Goal: Information Seeking & Learning: Learn about a topic

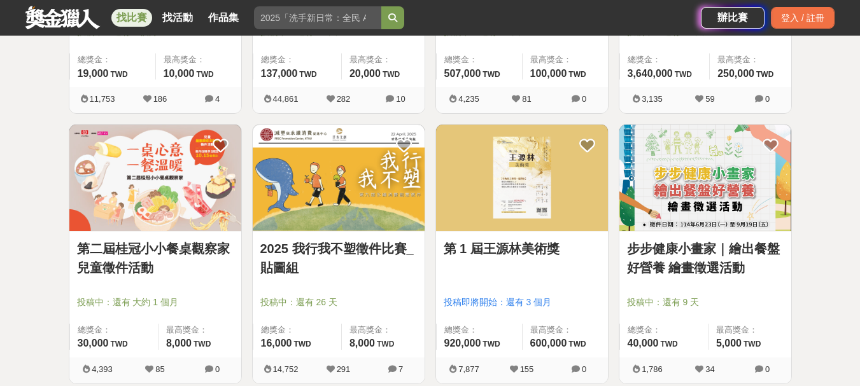
scroll to position [1527, 0]
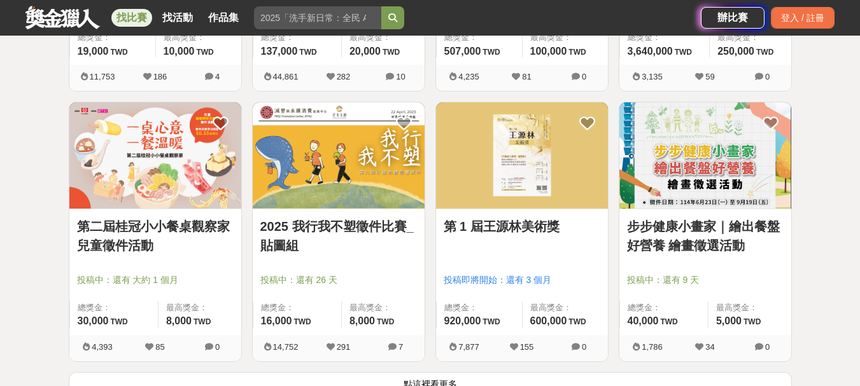
click at [727, 230] on link "步步健康小畫家｜繪出餐盤好營養 繪畫徵選活動" at bounding box center [705, 236] width 157 height 38
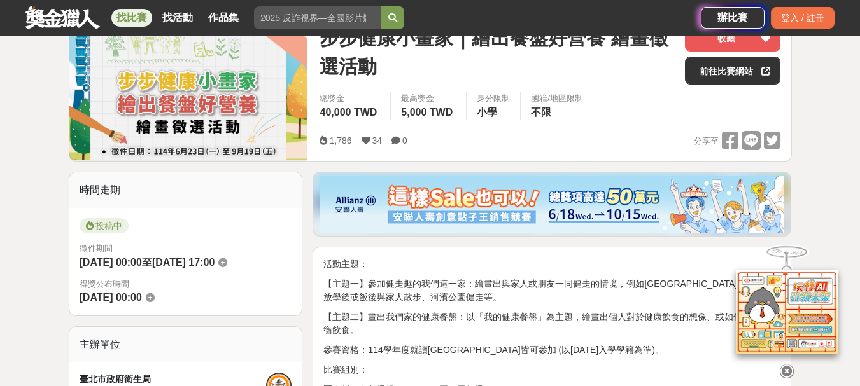
scroll to position [255, 0]
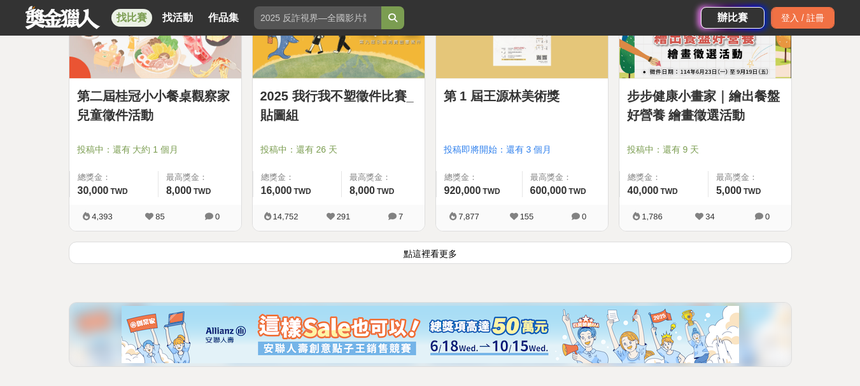
scroll to position [1782, 0]
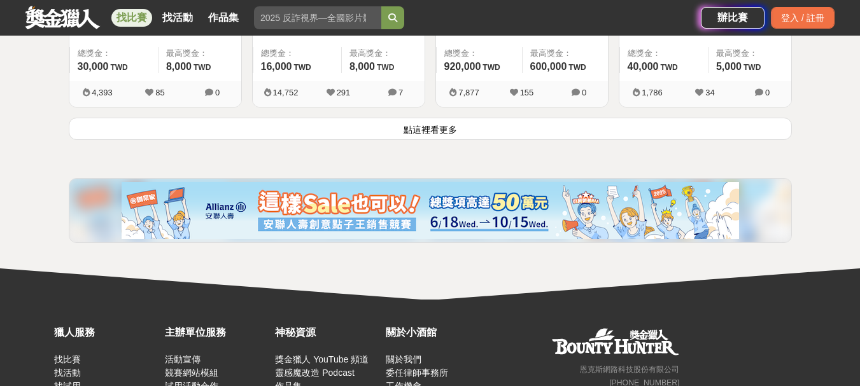
click at [427, 128] on button "點這裡看更多" at bounding box center [430, 129] width 723 height 22
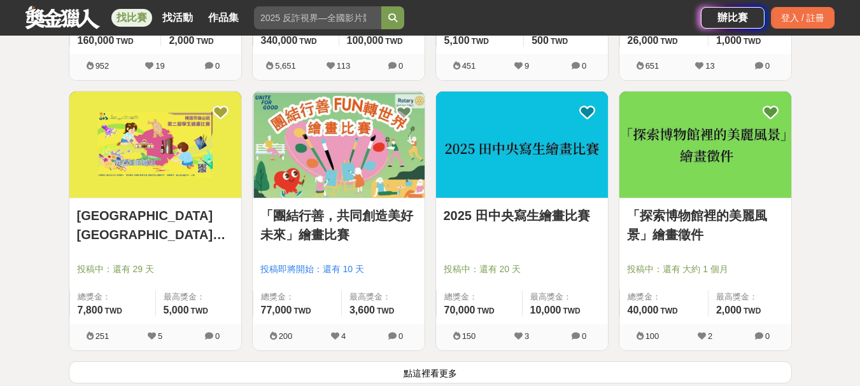
scroll to position [3182, 0]
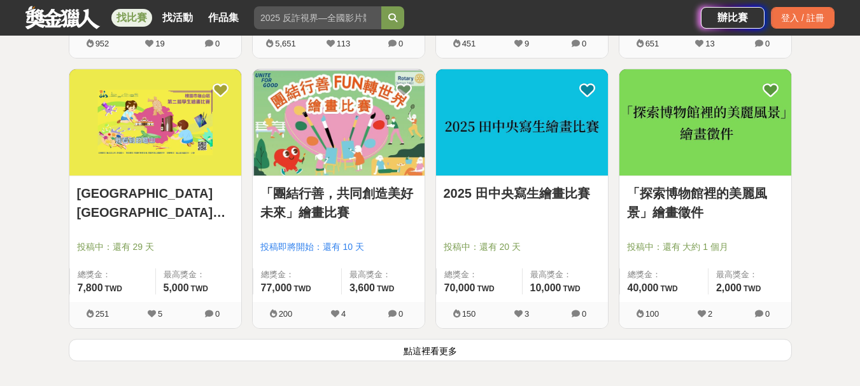
click at [331, 208] on link "「團結行善，共同創造美好未來」繪畫比賽" at bounding box center [338, 203] width 157 height 38
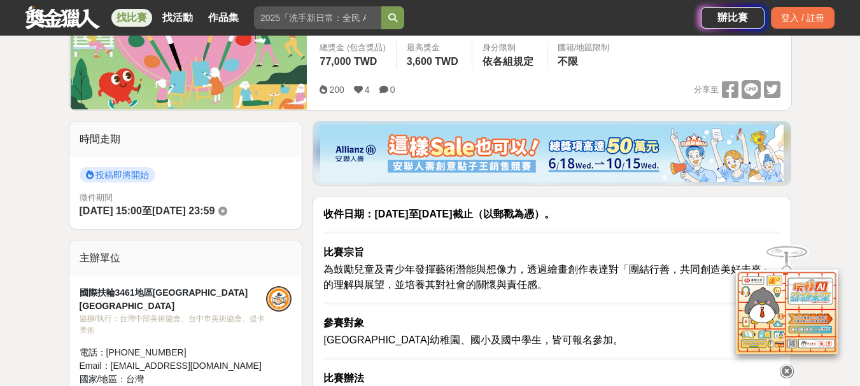
scroll to position [255, 0]
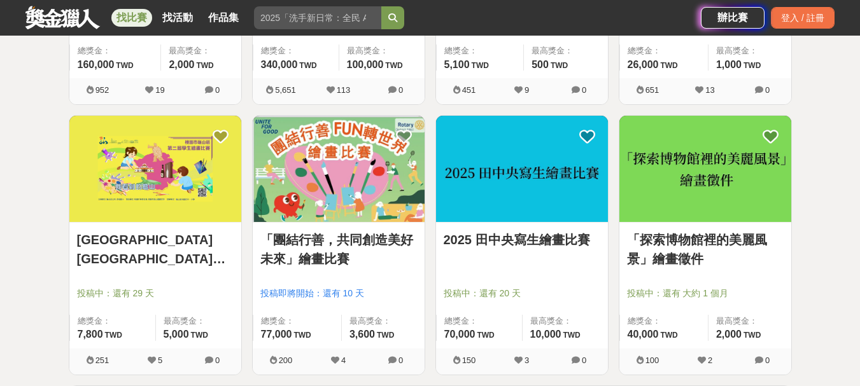
scroll to position [3182, 0]
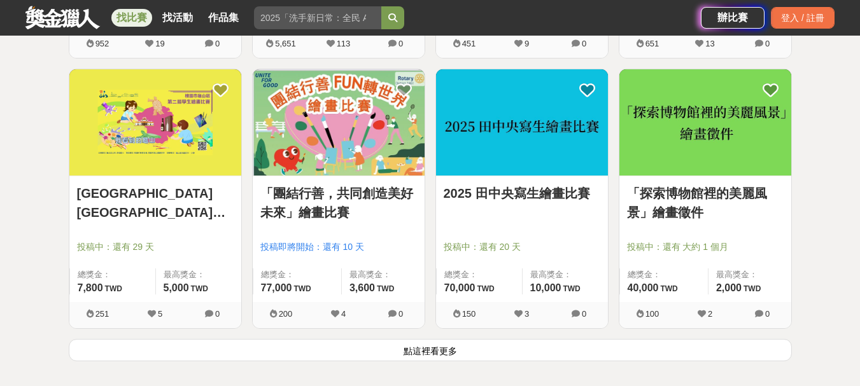
click at [169, 198] on link "[GEOGRAPHIC_DATA][GEOGRAPHIC_DATA]第二屆學生繪畫比賽" at bounding box center [155, 203] width 157 height 38
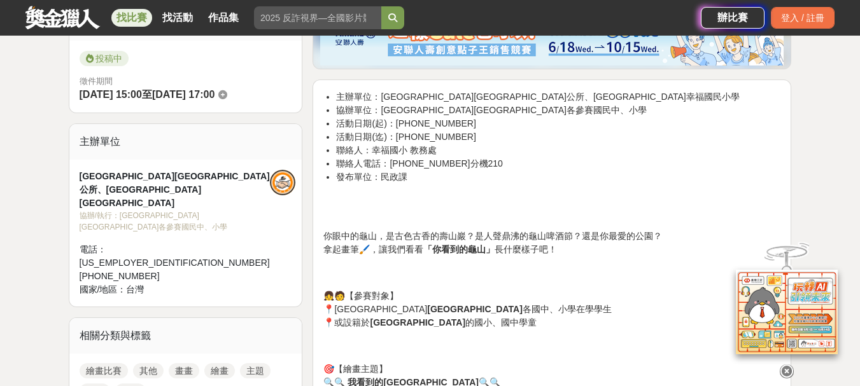
scroll to position [382, 0]
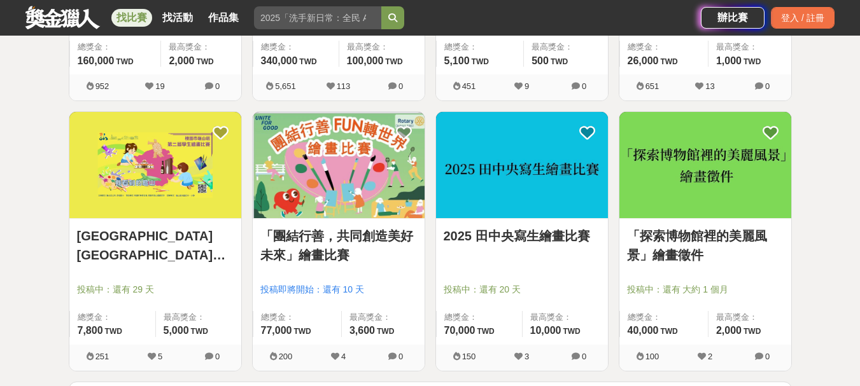
scroll to position [3182, 0]
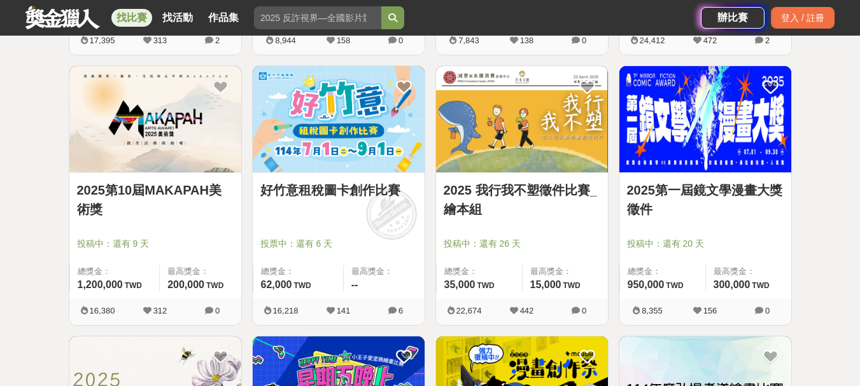
scroll to position [764, 0]
